Goal: Navigation & Orientation: Understand site structure

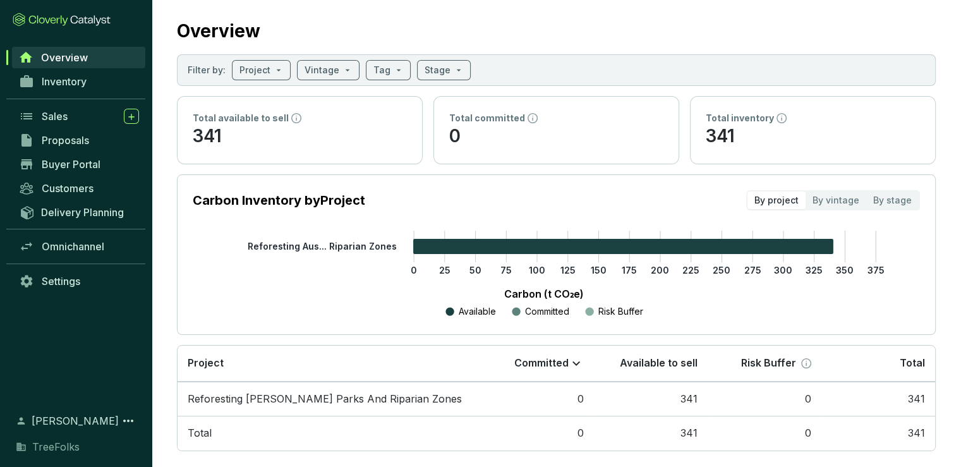
scroll to position [35, 0]
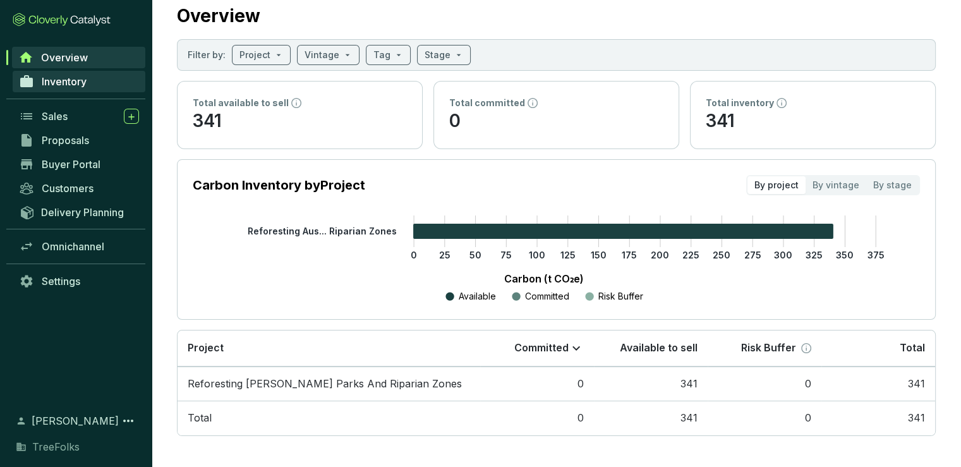
click at [48, 80] on span "Inventory" at bounding box center [64, 81] width 45 height 13
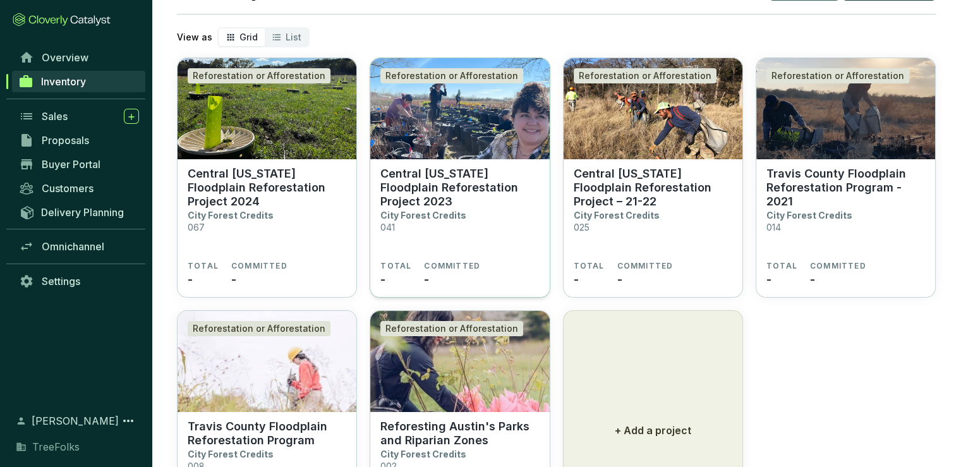
scroll to position [67, 0]
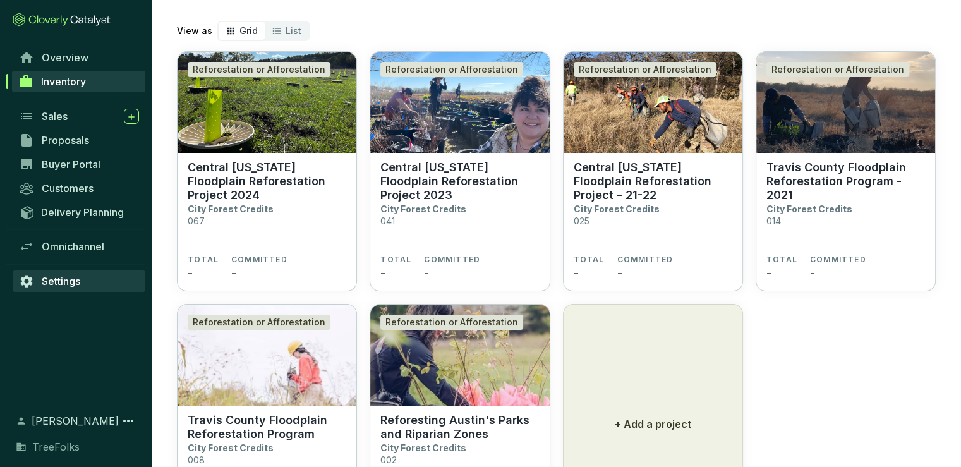
click at [56, 282] on span "Settings" at bounding box center [61, 281] width 39 height 13
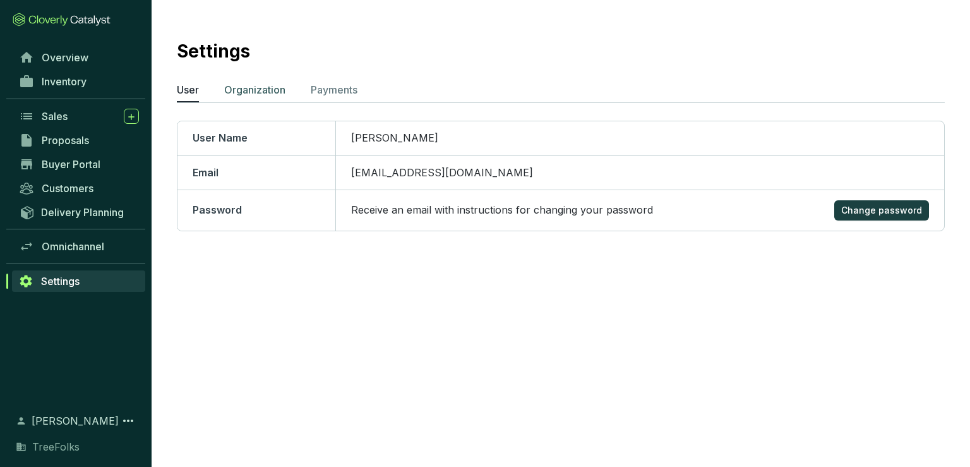
click at [269, 92] on p "Organization" at bounding box center [254, 89] width 61 height 15
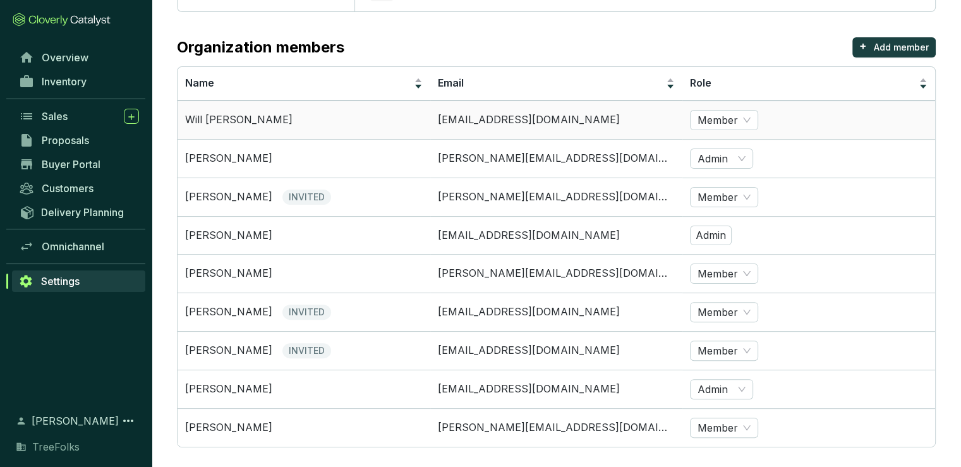
scroll to position [330, 0]
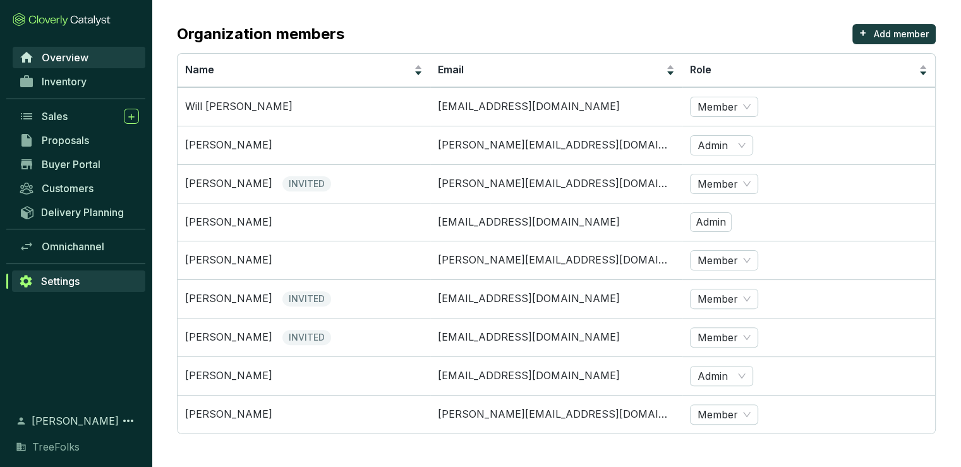
click at [43, 62] on span "Overview" at bounding box center [65, 57] width 47 height 13
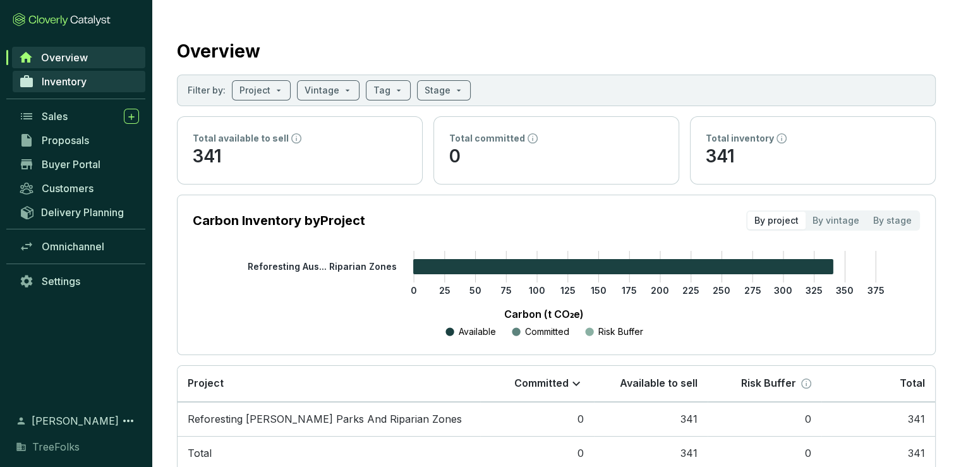
click at [75, 78] on span "Inventory" at bounding box center [64, 81] width 45 height 13
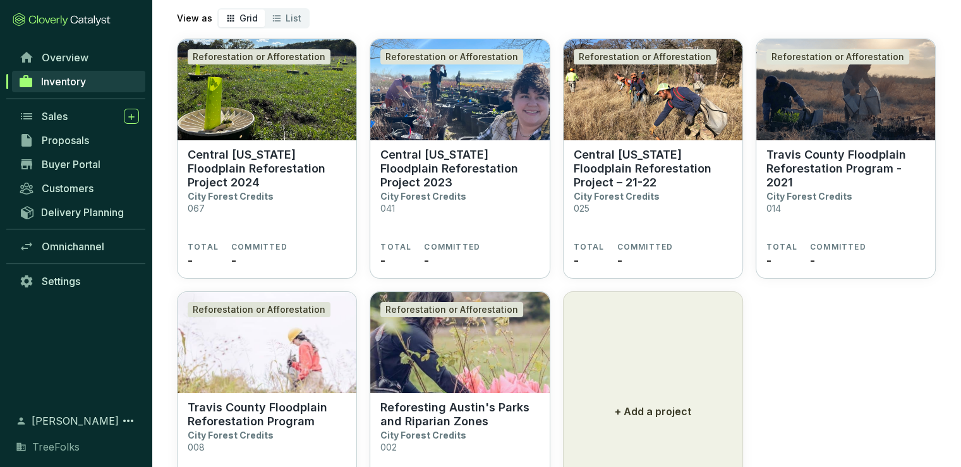
scroll to position [87, 0]
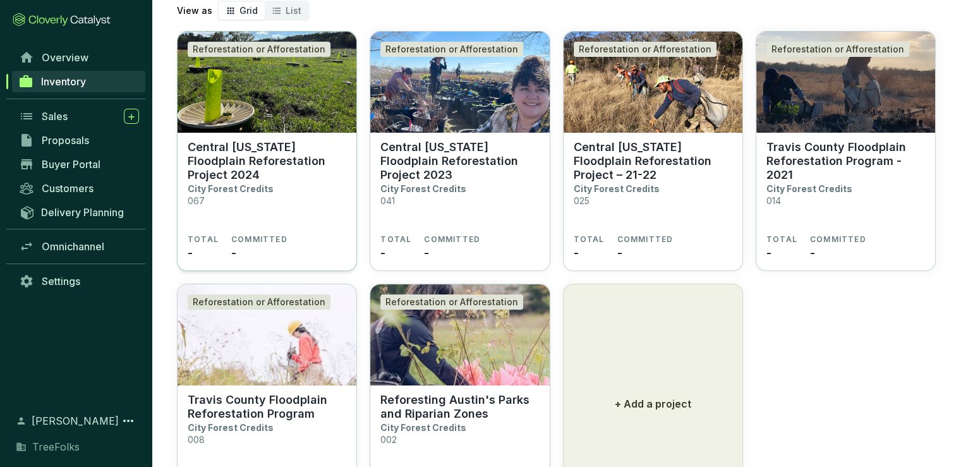
click at [308, 159] on p "Central [US_STATE] Floodplain Reforestation Project 2024" at bounding box center [267, 161] width 159 height 42
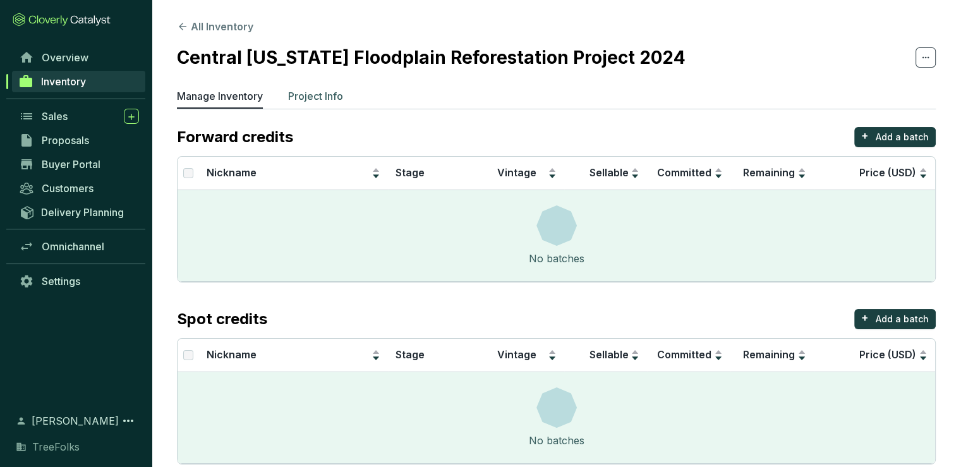
click at [325, 95] on p "Project Info" at bounding box center [315, 95] width 55 height 15
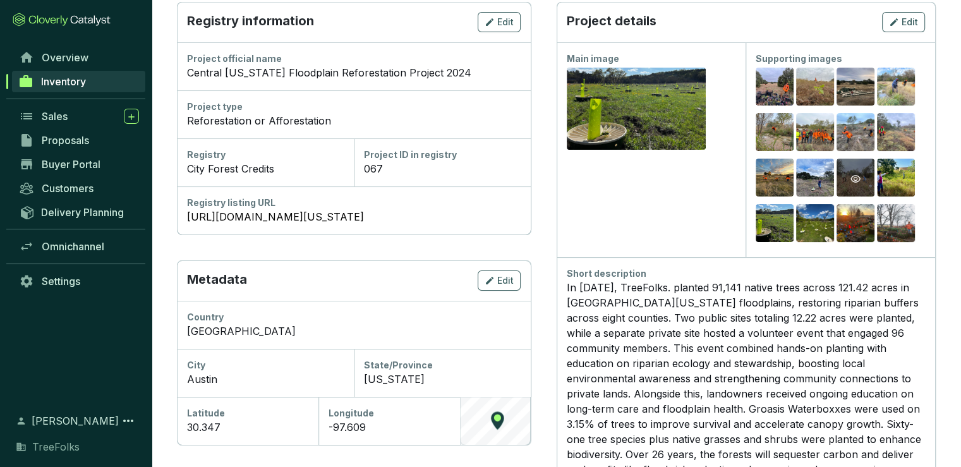
scroll to position [158, 0]
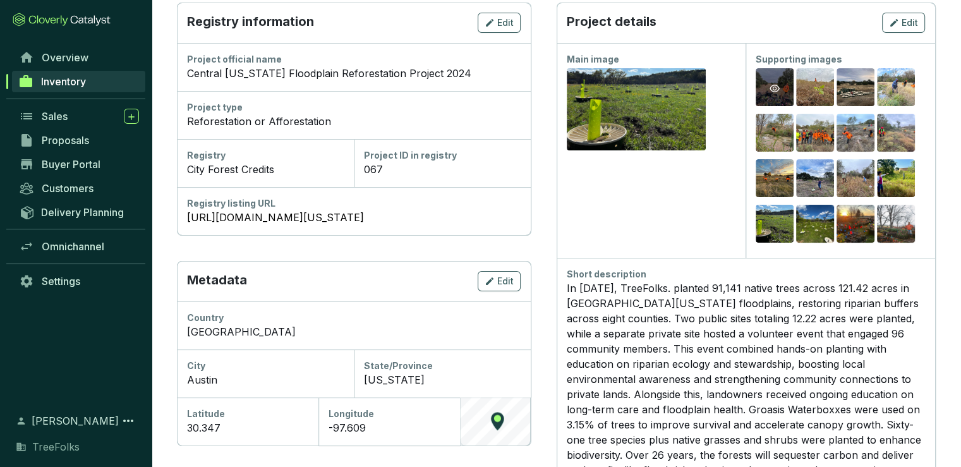
click at [794, 88] on div "Preview" at bounding box center [775, 88] width 38 height 40
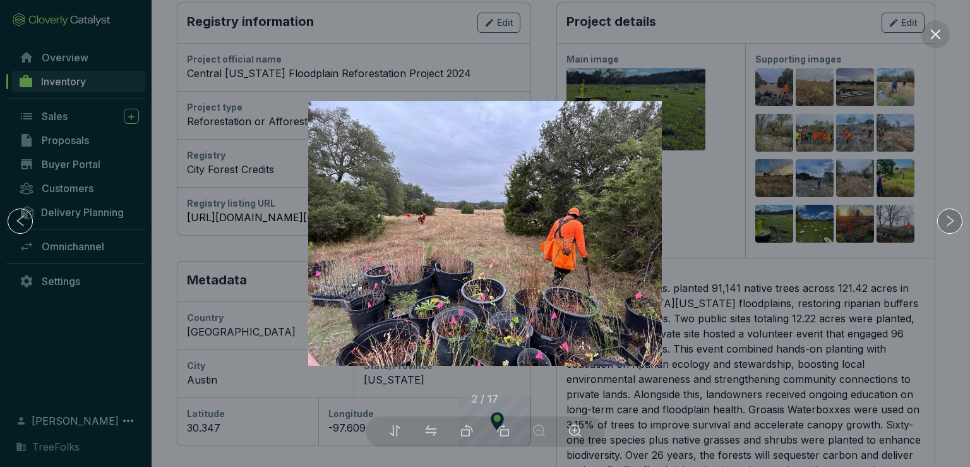
click at [944, 226] on icon "right" at bounding box center [950, 220] width 13 height 13
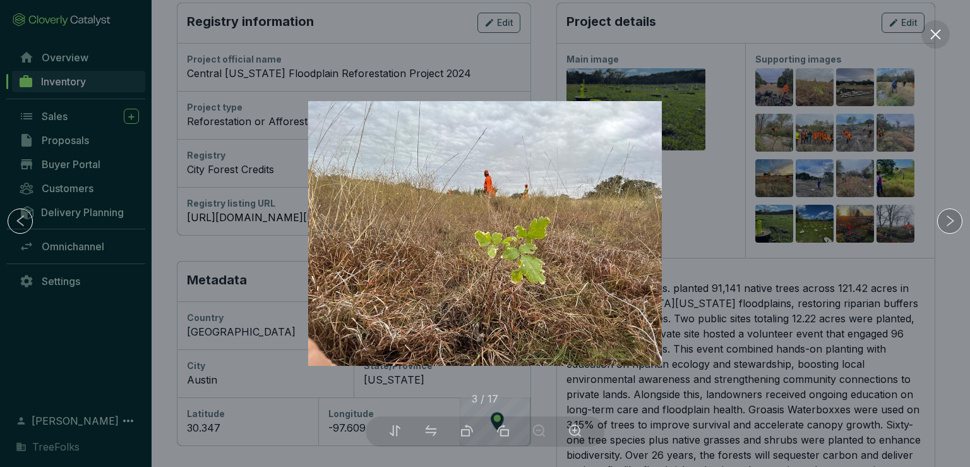
click at [944, 226] on icon "right" at bounding box center [950, 220] width 13 height 13
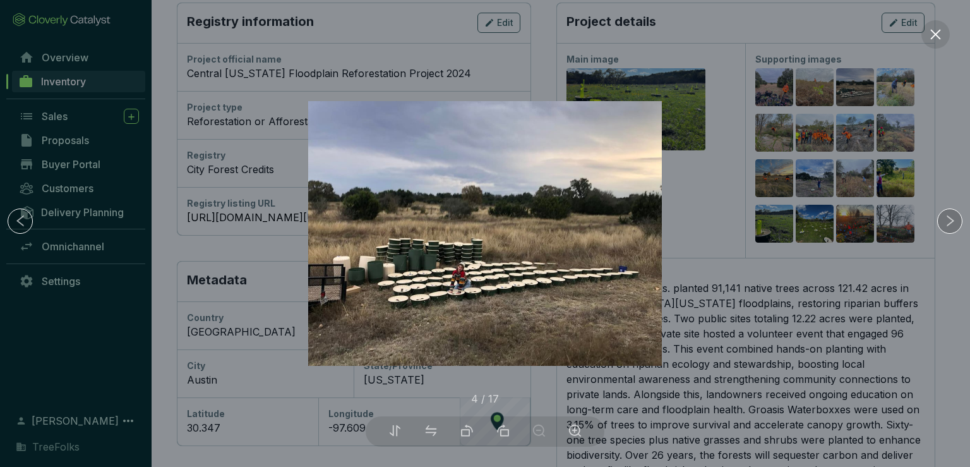
click at [944, 226] on icon "right" at bounding box center [950, 220] width 13 height 13
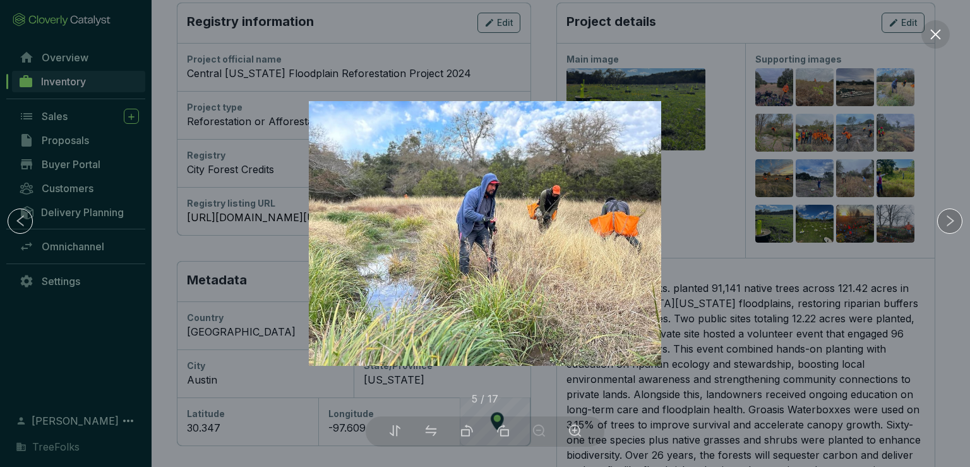
click at [944, 226] on icon "right" at bounding box center [950, 220] width 13 height 13
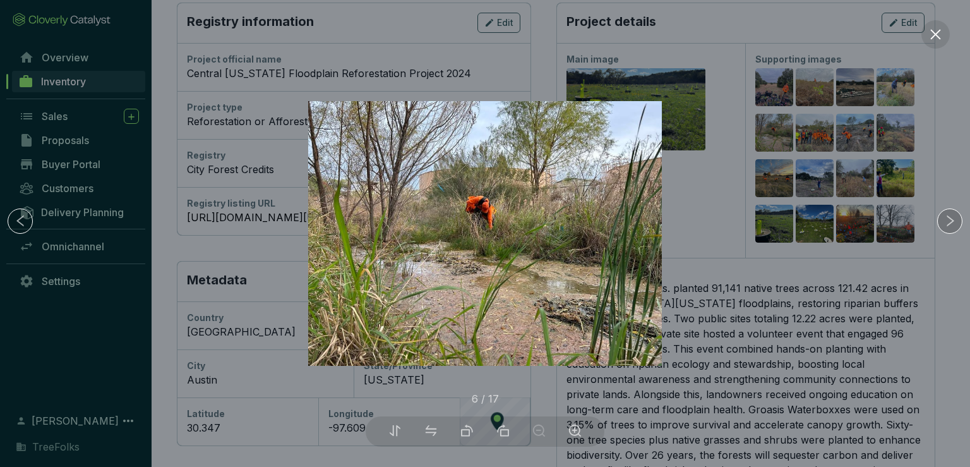
click at [944, 226] on icon "right" at bounding box center [950, 220] width 13 height 13
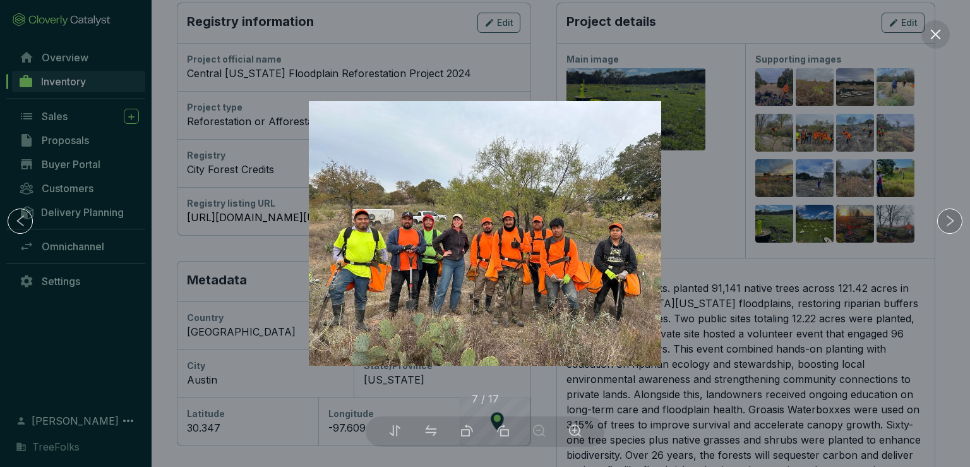
click at [944, 226] on icon "right" at bounding box center [950, 220] width 13 height 13
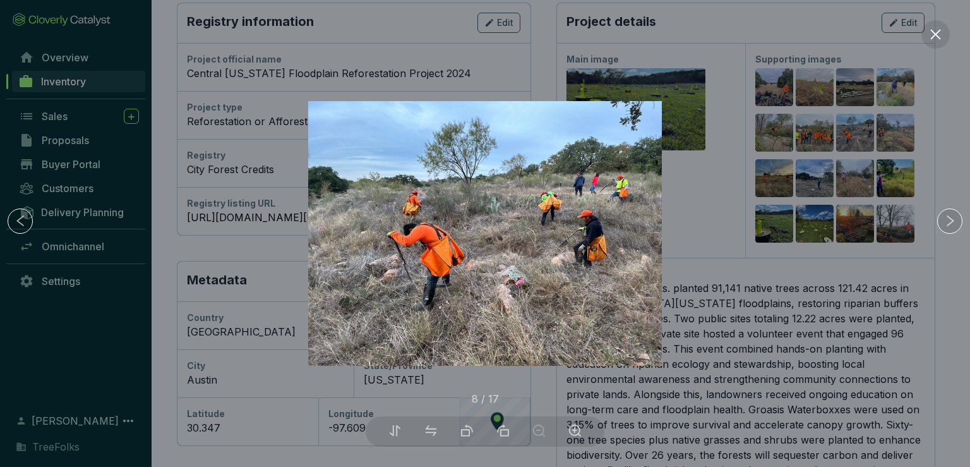
click at [924, 131] on div at bounding box center [485, 233] width 970 height 467
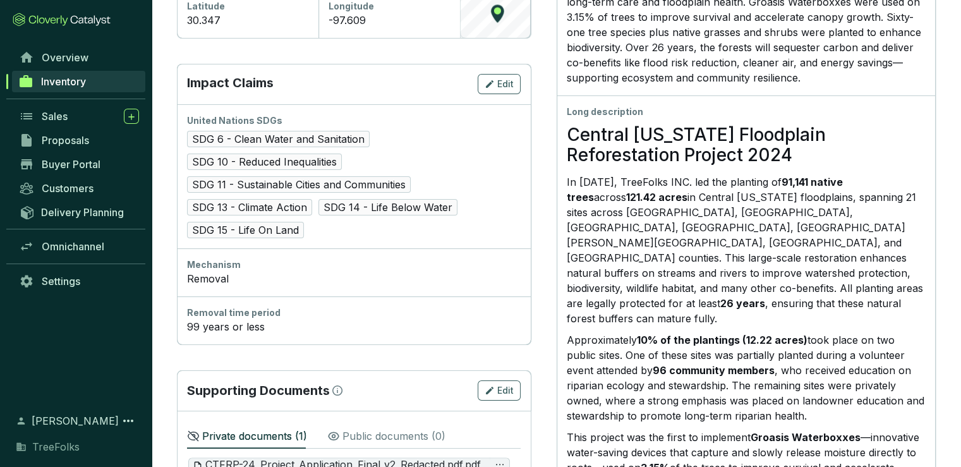
scroll to position [546, 0]
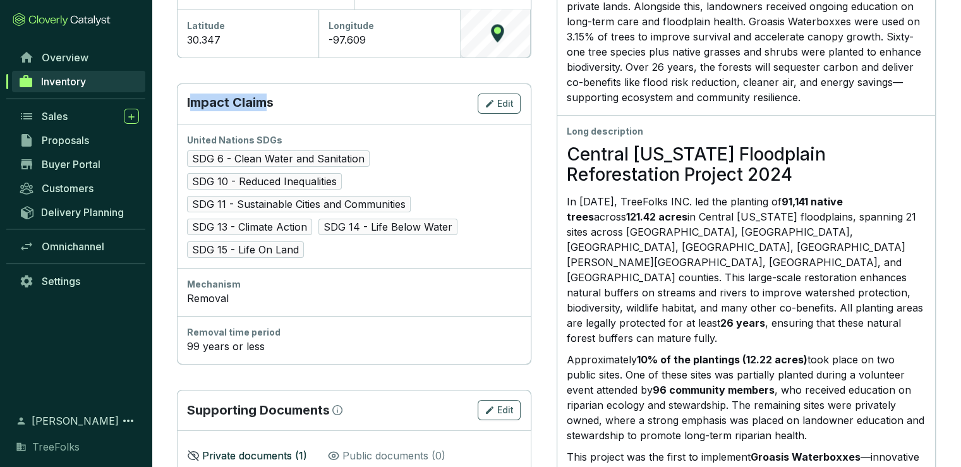
drag, startPoint x: 218, startPoint y: 106, endPoint x: 264, endPoint y: 103, distance: 46.2
click at [264, 103] on p "Impact Claims" at bounding box center [230, 104] width 87 height 20
click at [278, 104] on div "Impact Claims Edit" at bounding box center [354, 103] width 354 height 40
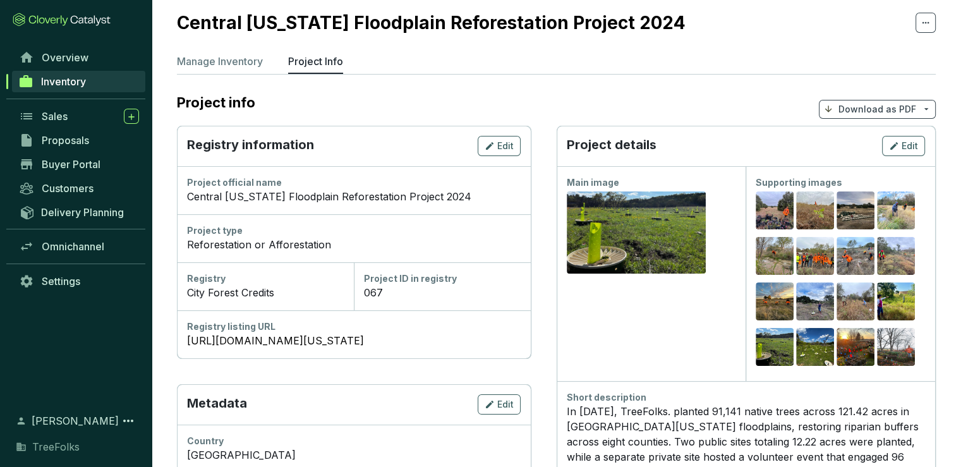
scroll to position [0, 0]
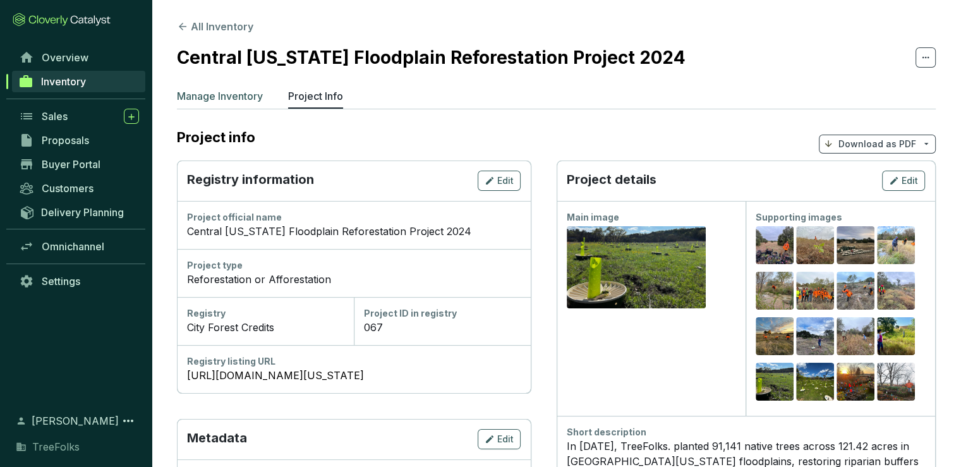
click at [207, 102] on p "Manage Inventory" at bounding box center [220, 95] width 86 height 15
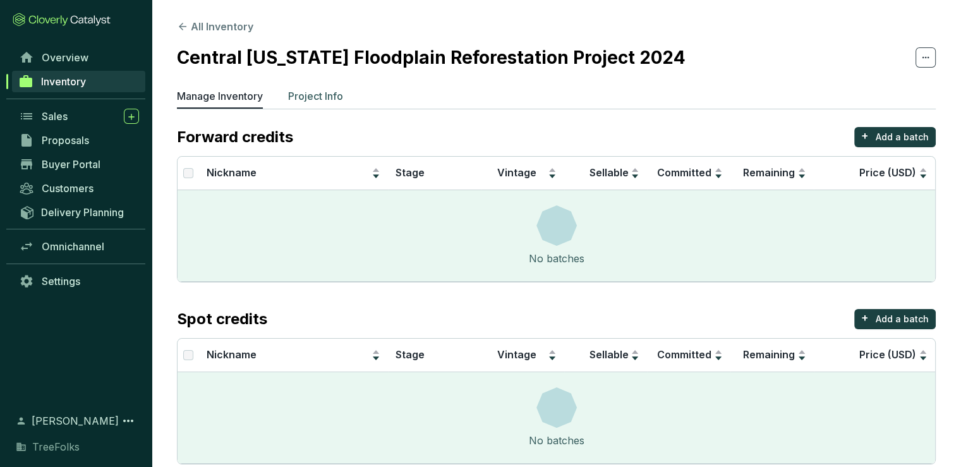
click at [307, 94] on p "Project Info" at bounding box center [315, 95] width 55 height 15
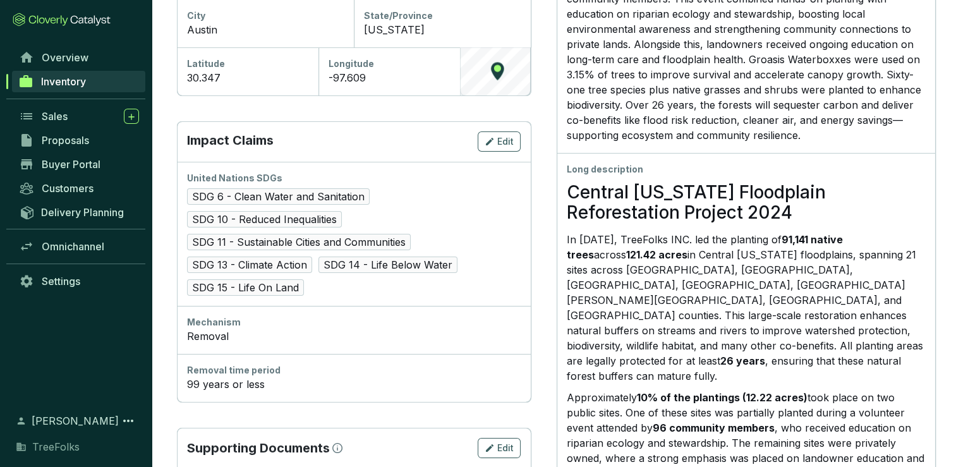
scroll to position [533, 0]
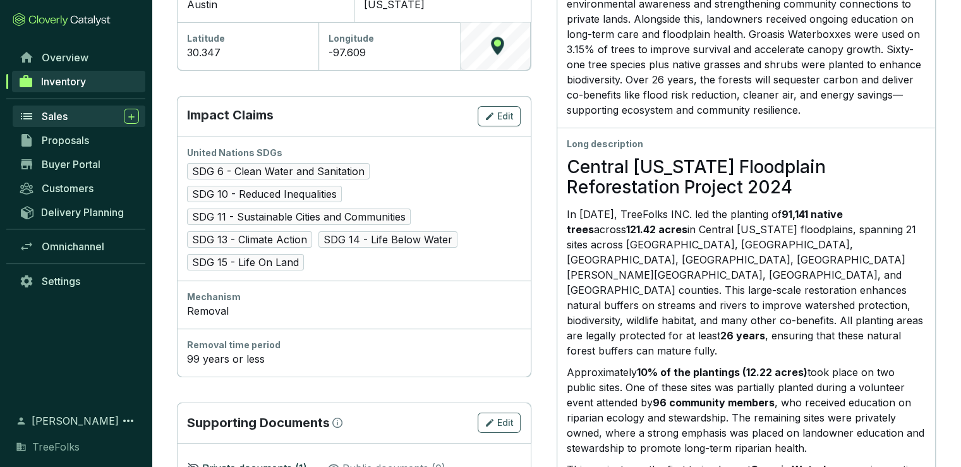
click at [47, 119] on span "Sales" at bounding box center [55, 116] width 26 height 13
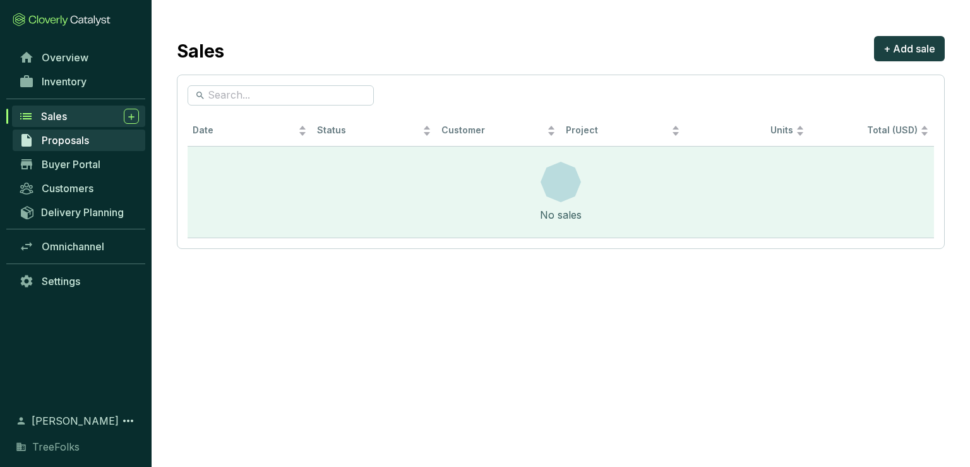
click at [59, 136] on span "Proposals" at bounding box center [65, 140] width 47 height 13
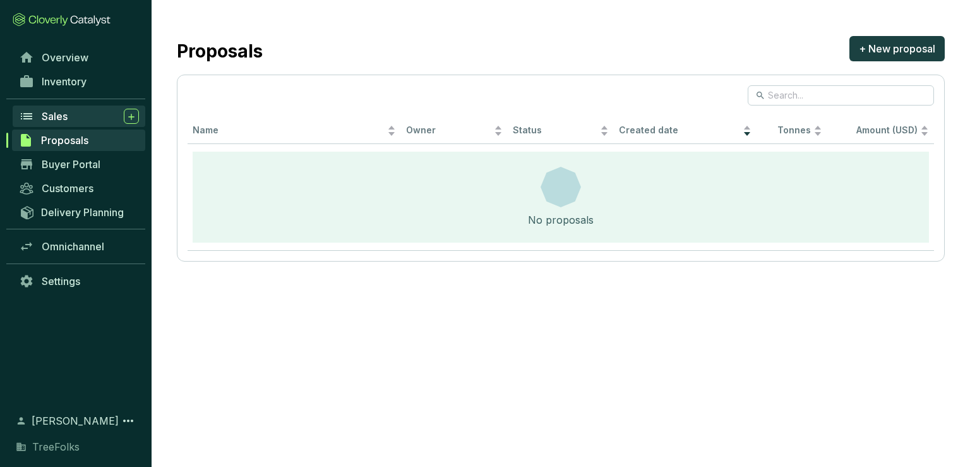
click at [53, 118] on span "Sales" at bounding box center [55, 116] width 26 height 13
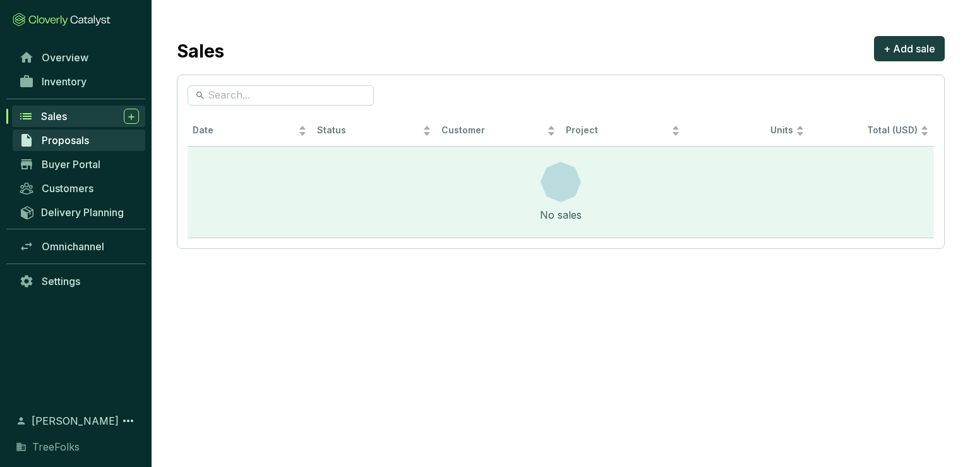
click at [66, 140] on span "Proposals" at bounding box center [65, 140] width 47 height 13
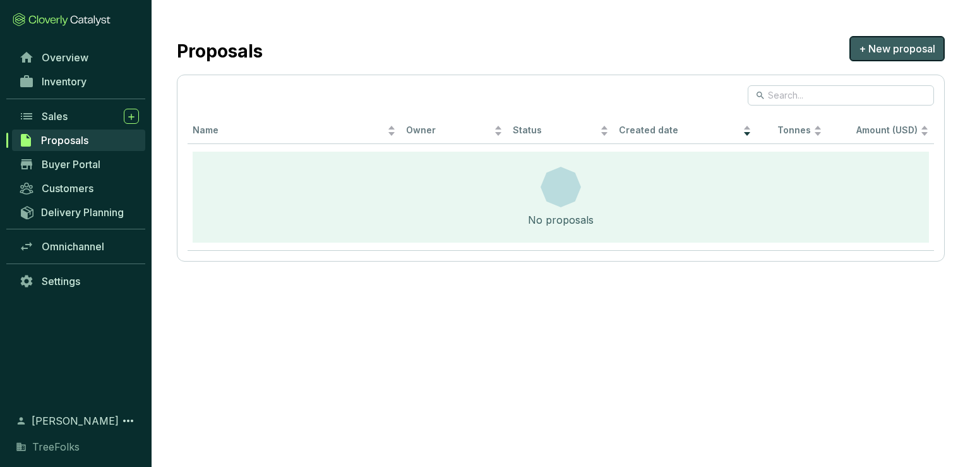
click at [869, 45] on span "+ New proposal" at bounding box center [897, 48] width 76 height 15
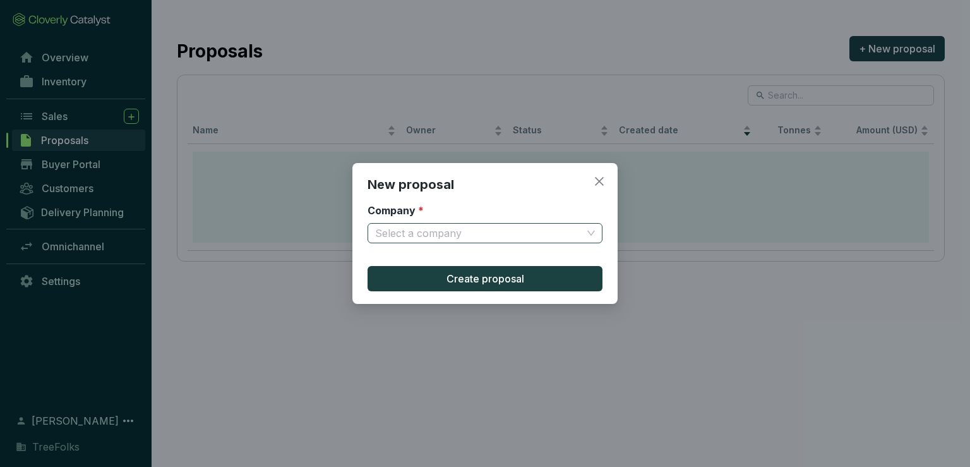
click at [591, 228] on span at bounding box center [485, 233] width 220 height 19
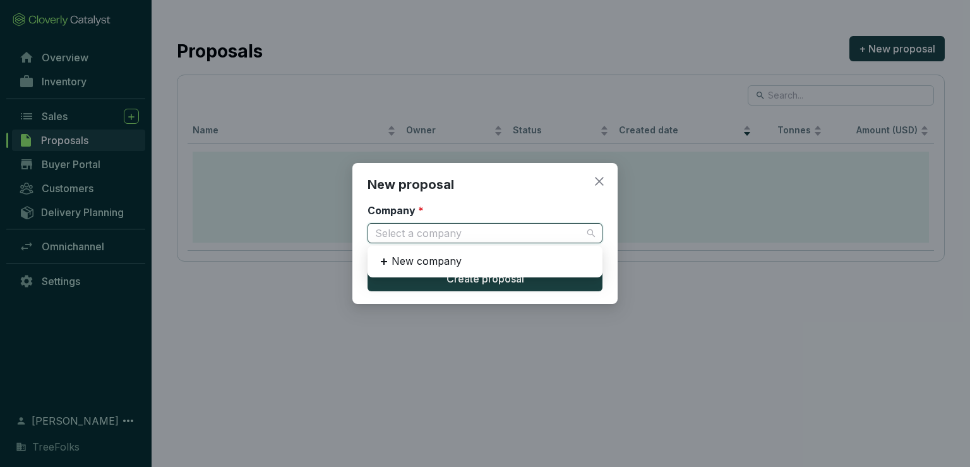
click at [412, 50] on div "New proposal Company * Select a company Create proposal" at bounding box center [485, 233] width 970 height 467
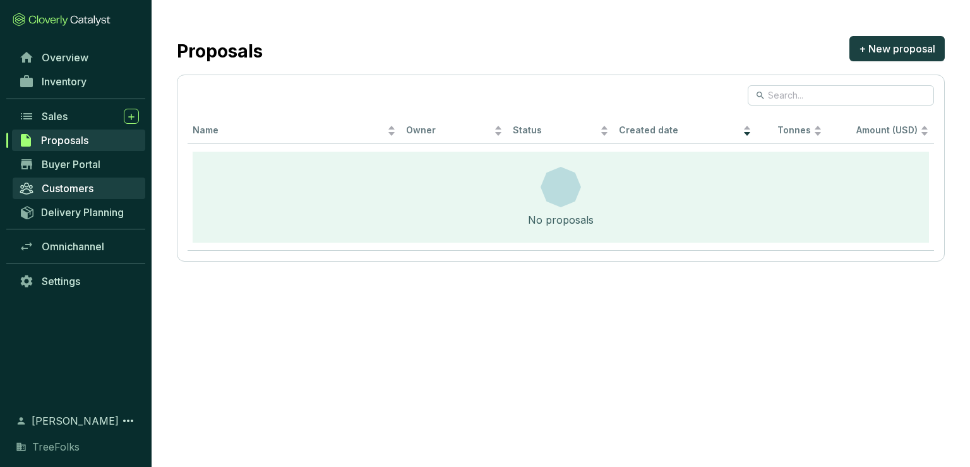
click at [51, 191] on span "Customers" at bounding box center [68, 188] width 52 height 13
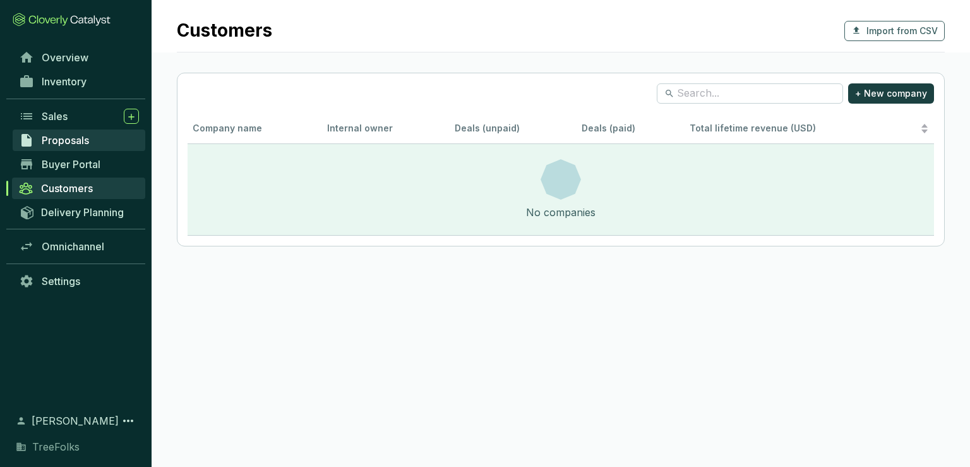
click at [77, 143] on span "Proposals" at bounding box center [65, 140] width 47 height 13
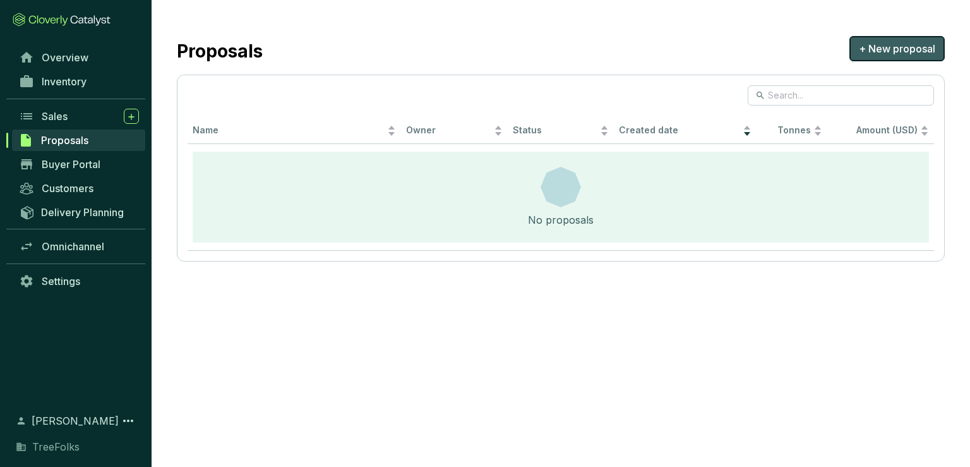
click at [889, 50] on span "+ New proposal" at bounding box center [897, 48] width 76 height 15
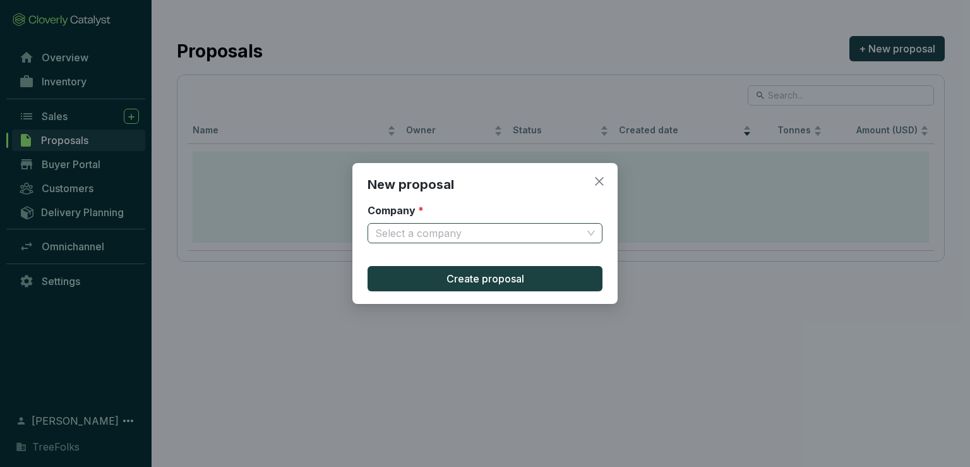
click at [450, 237] on input "Company *" at bounding box center [478, 233] width 207 height 19
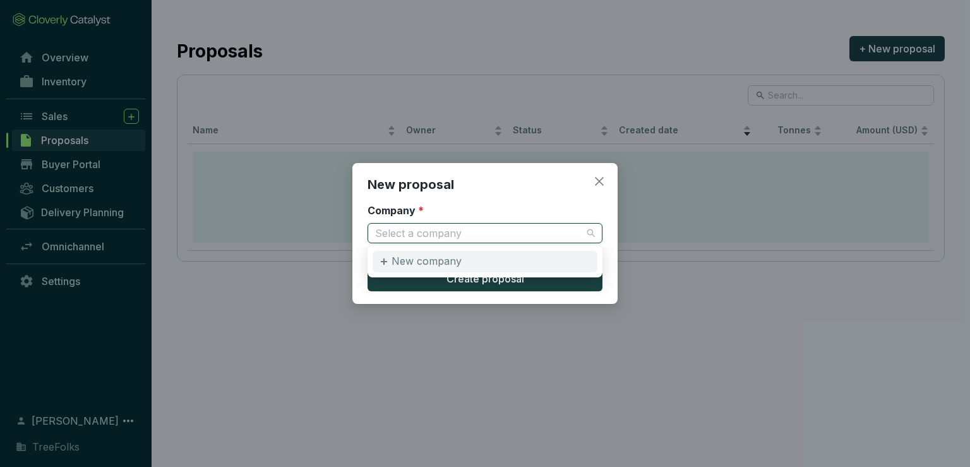
click at [407, 260] on p "New company" at bounding box center [427, 262] width 70 height 14
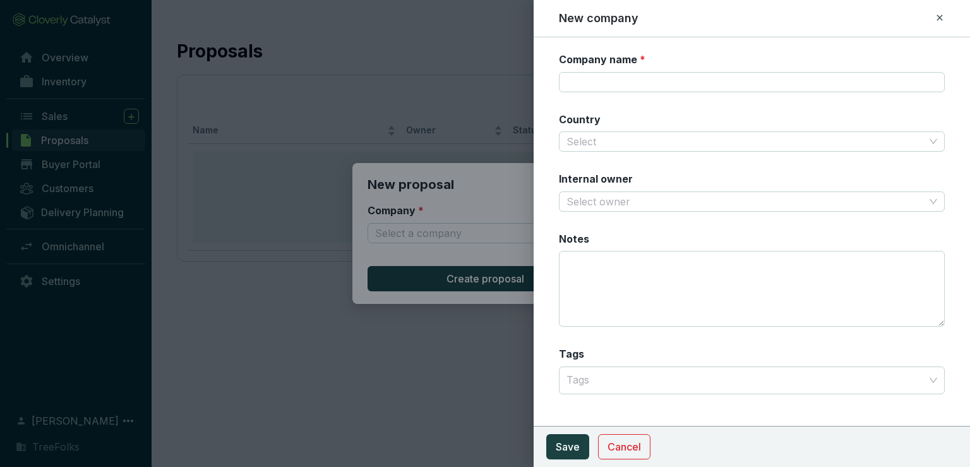
click at [936, 15] on icon at bounding box center [940, 17] width 10 height 15
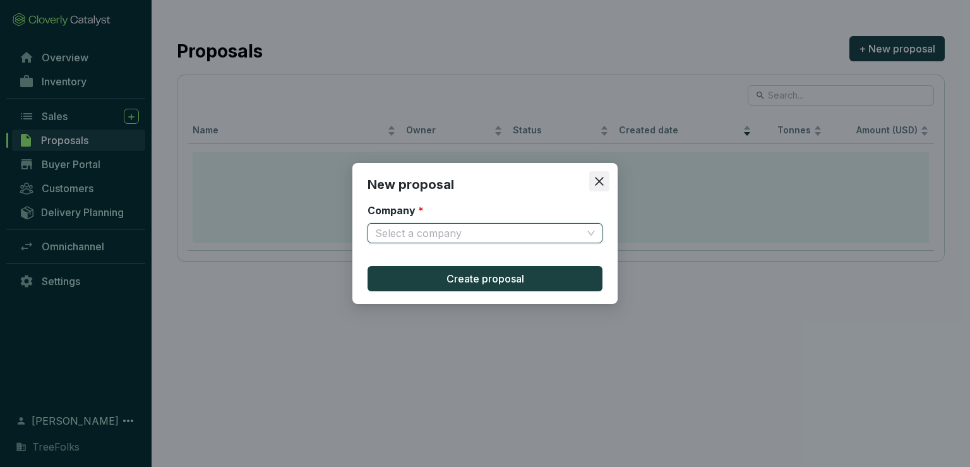
click at [607, 188] on button "Close" at bounding box center [599, 181] width 20 height 20
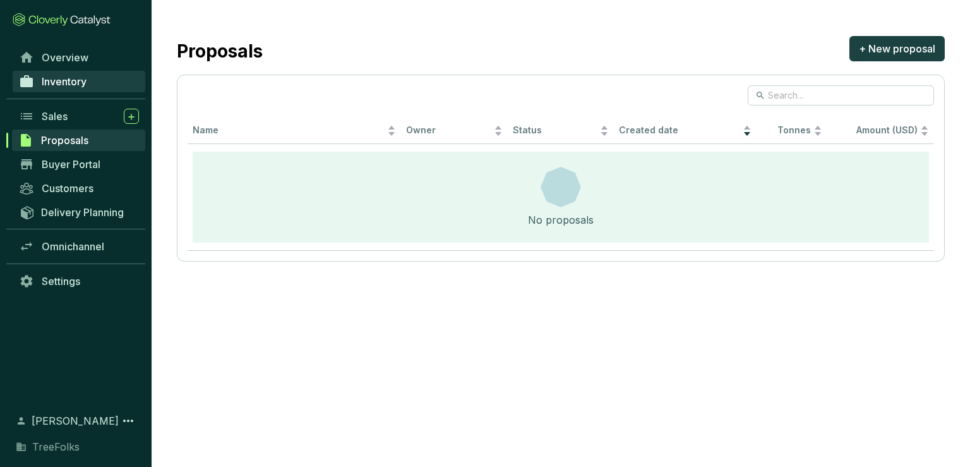
click at [60, 85] on span "Inventory" at bounding box center [64, 81] width 45 height 13
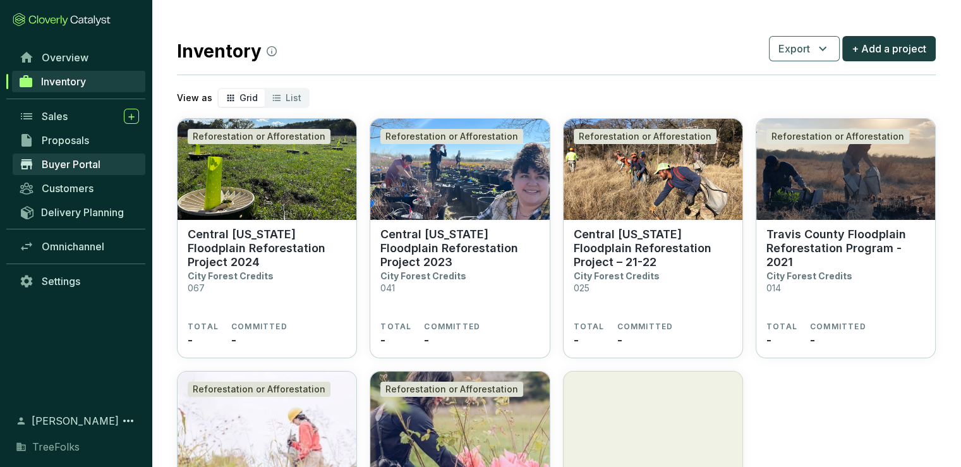
click at [72, 170] on span "Buyer Portal" at bounding box center [71, 164] width 59 height 13
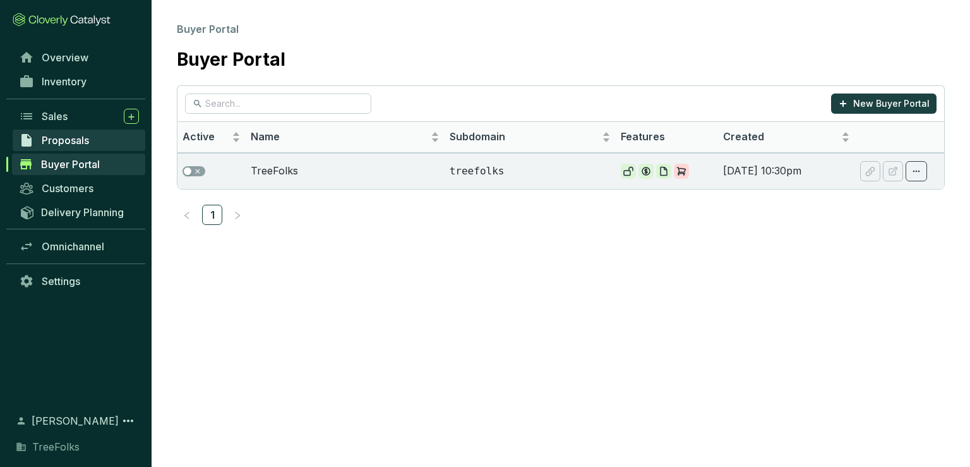
click at [58, 146] on span "Proposals" at bounding box center [65, 140] width 47 height 13
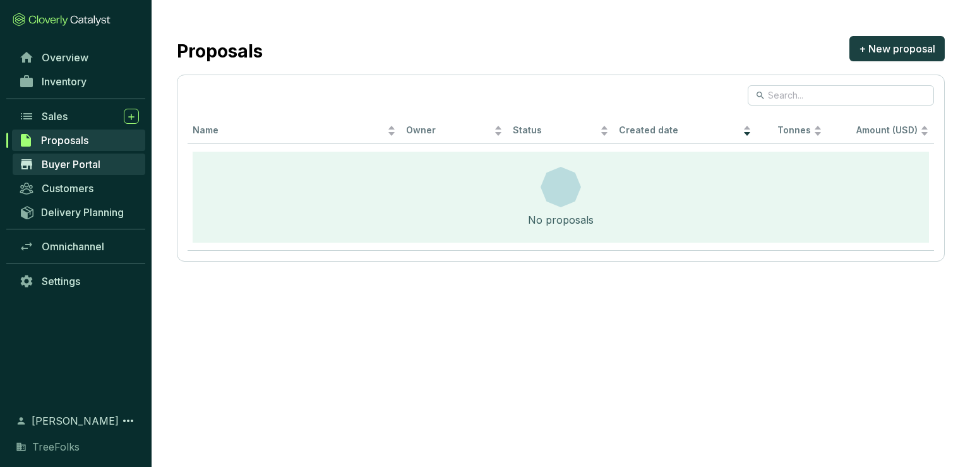
click at [58, 165] on span "Buyer Portal" at bounding box center [71, 164] width 59 height 13
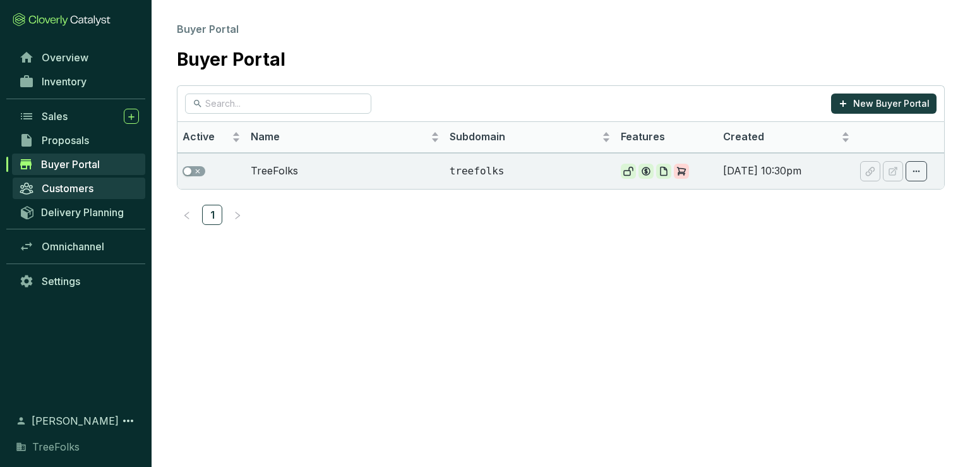
click at [61, 196] on link "Customers" at bounding box center [79, 188] width 133 height 21
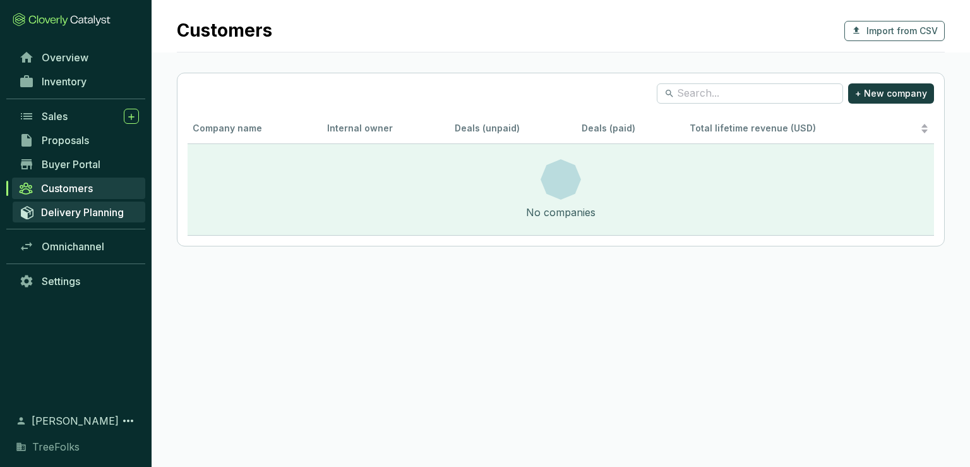
click at [64, 216] on span "Delivery Planning" at bounding box center [82, 212] width 83 height 13
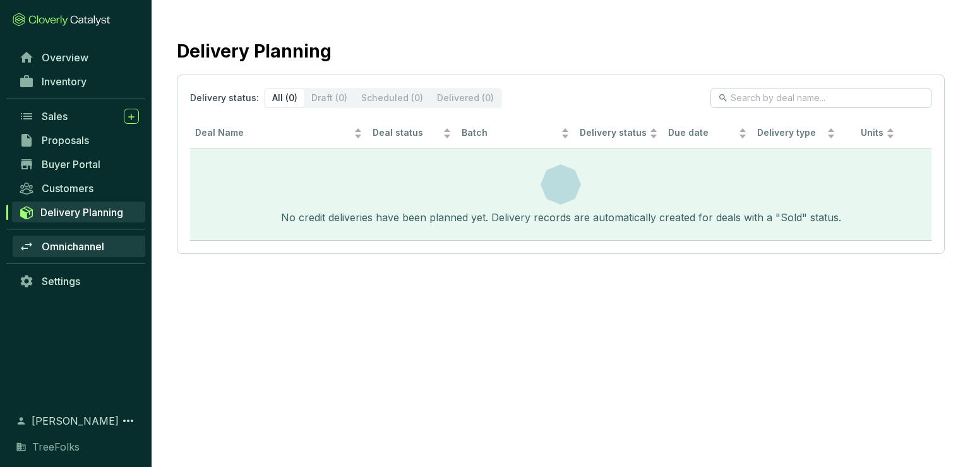
click at [68, 253] on link "Omnichannel" at bounding box center [79, 246] width 133 height 21
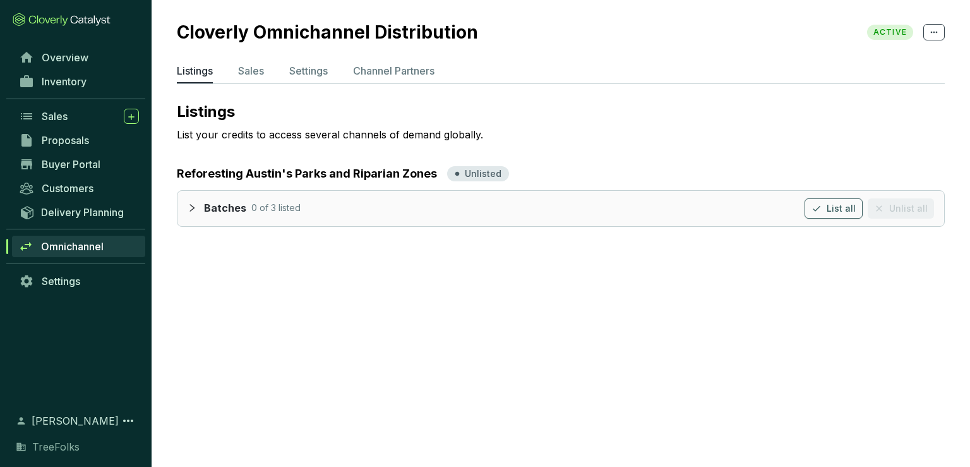
click at [188, 212] on div at bounding box center [196, 207] width 16 height 18
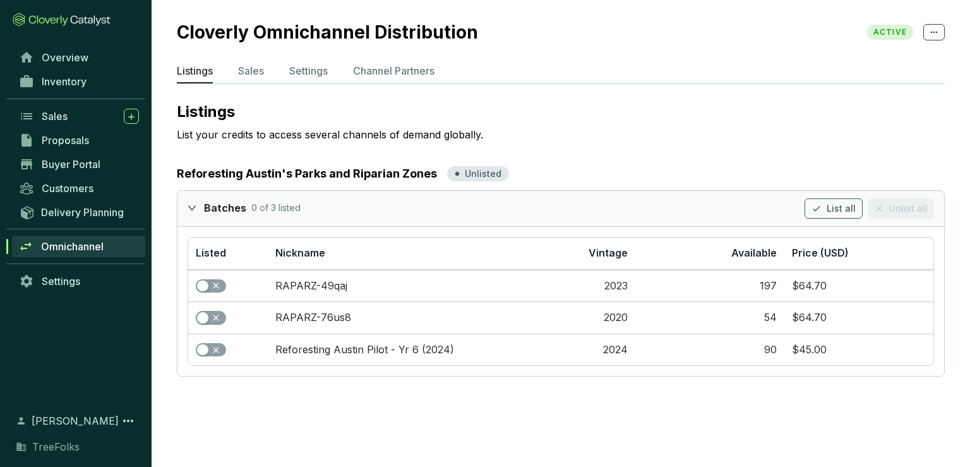
click at [193, 209] on icon "expanded" at bounding box center [192, 207] width 9 height 9
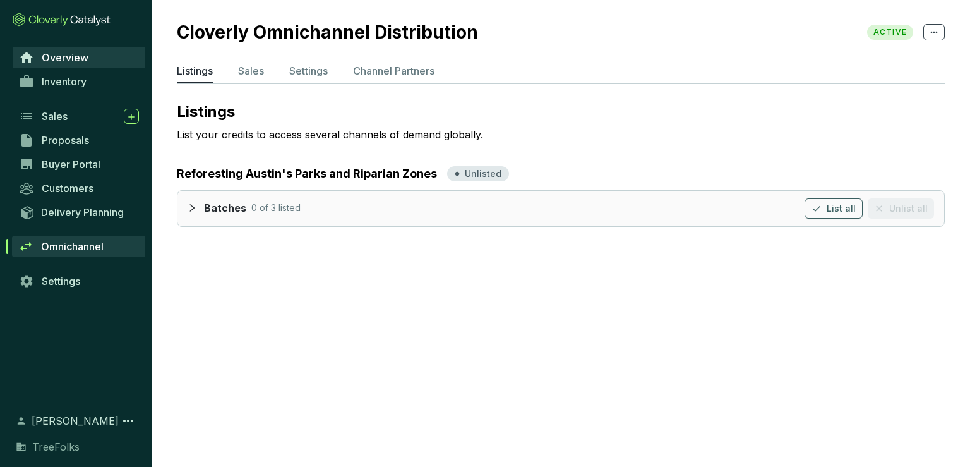
click at [81, 61] on span "Overview" at bounding box center [65, 57] width 47 height 13
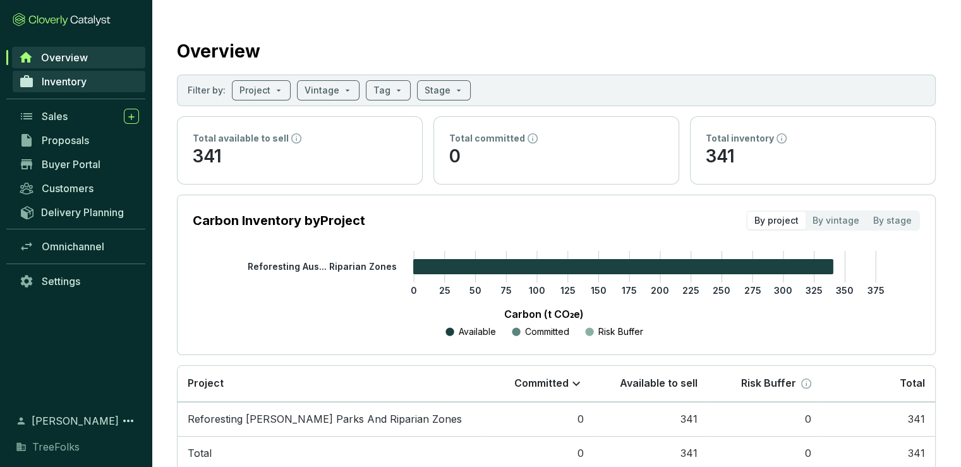
click at [71, 78] on span "Inventory" at bounding box center [64, 81] width 45 height 13
